Goal: Check status

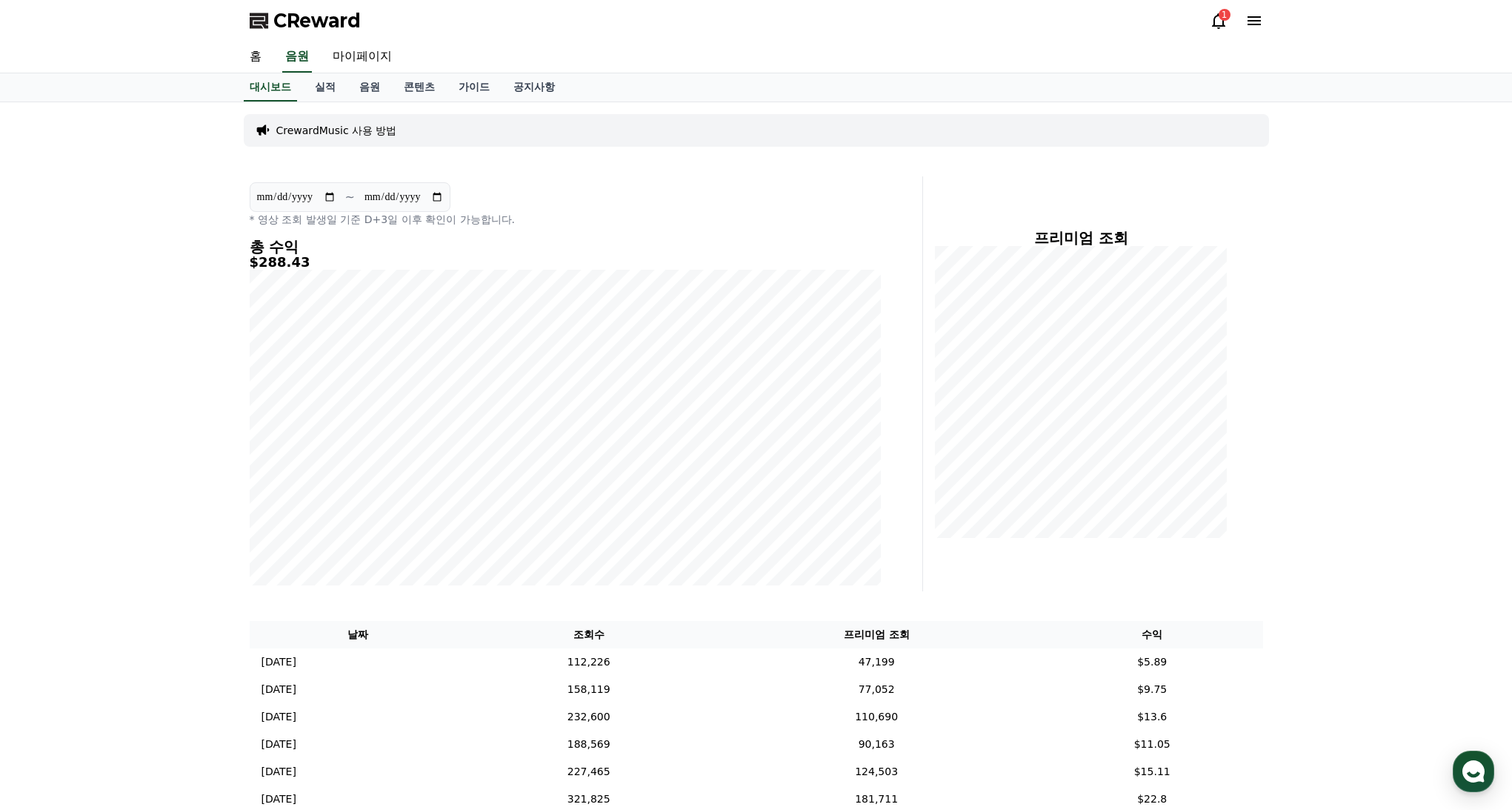
click at [1222, 13] on div "1" at bounding box center [1225, 14] width 12 height 12
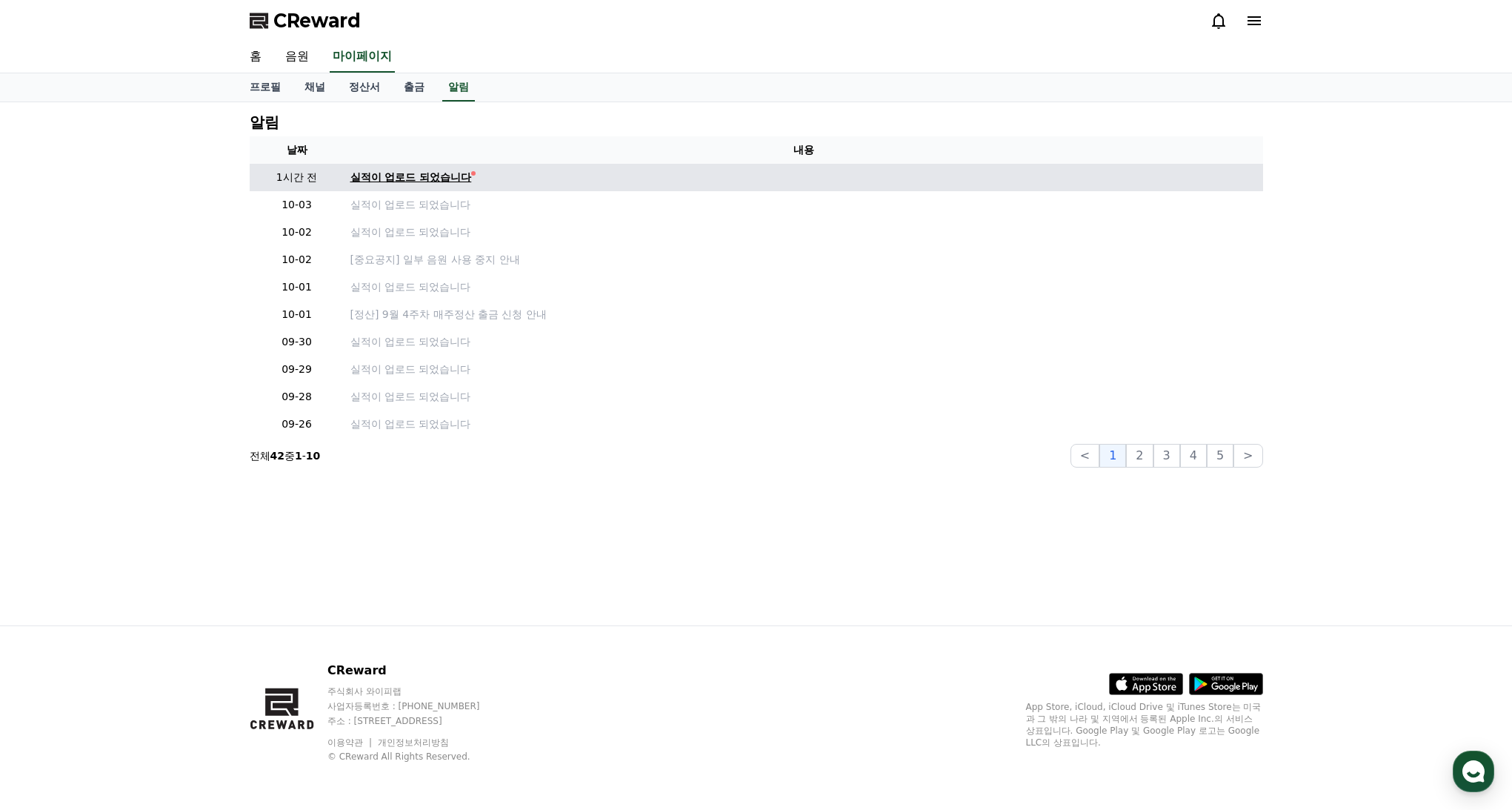
click at [423, 181] on div "실적이 업로드 되었습니다" at bounding box center [411, 177] width 122 height 16
